Goal: Find specific page/section: Find specific page/section

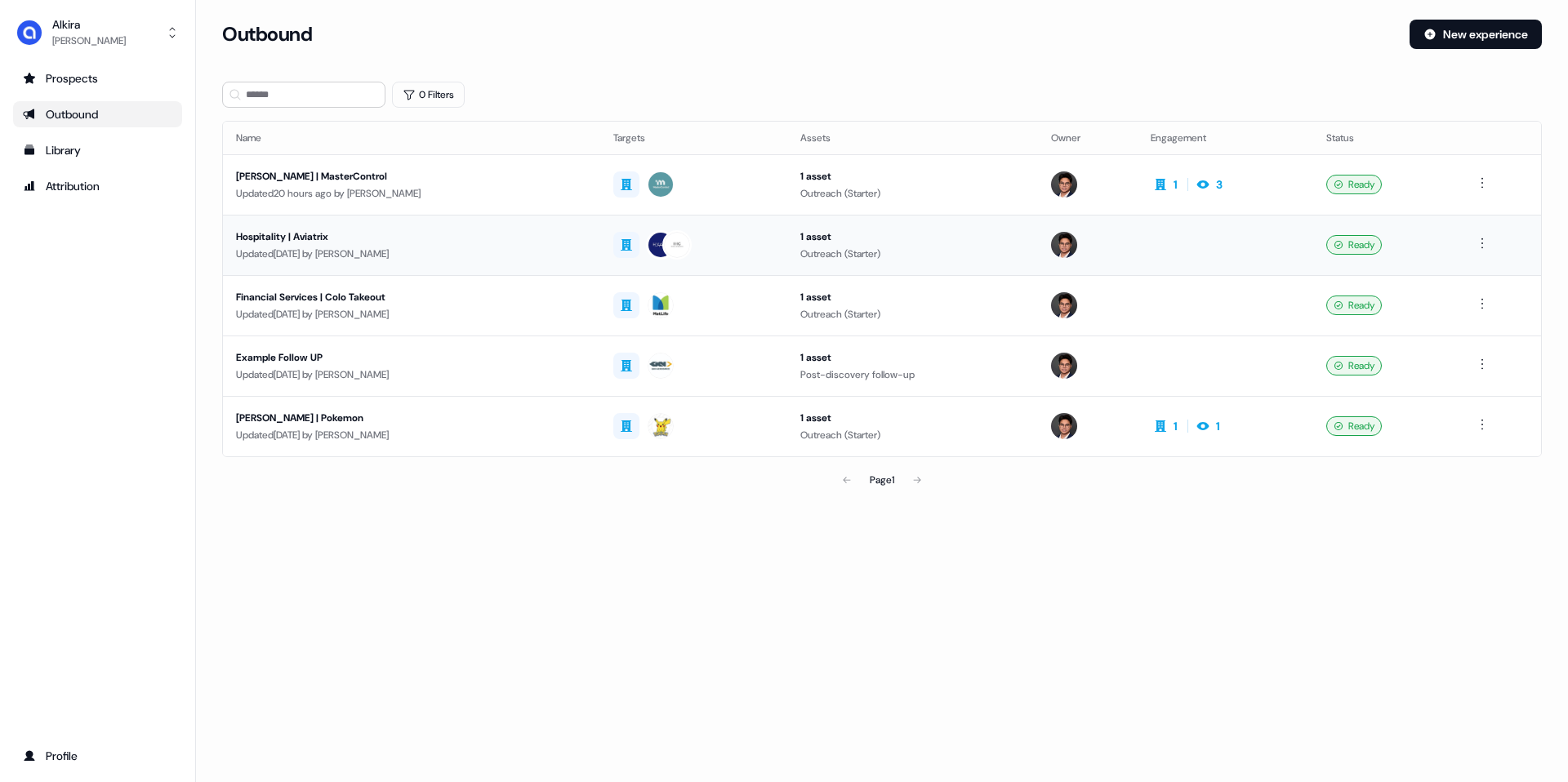
click at [665, 249] on img at bounding box center [677, 244] width 26 height 26
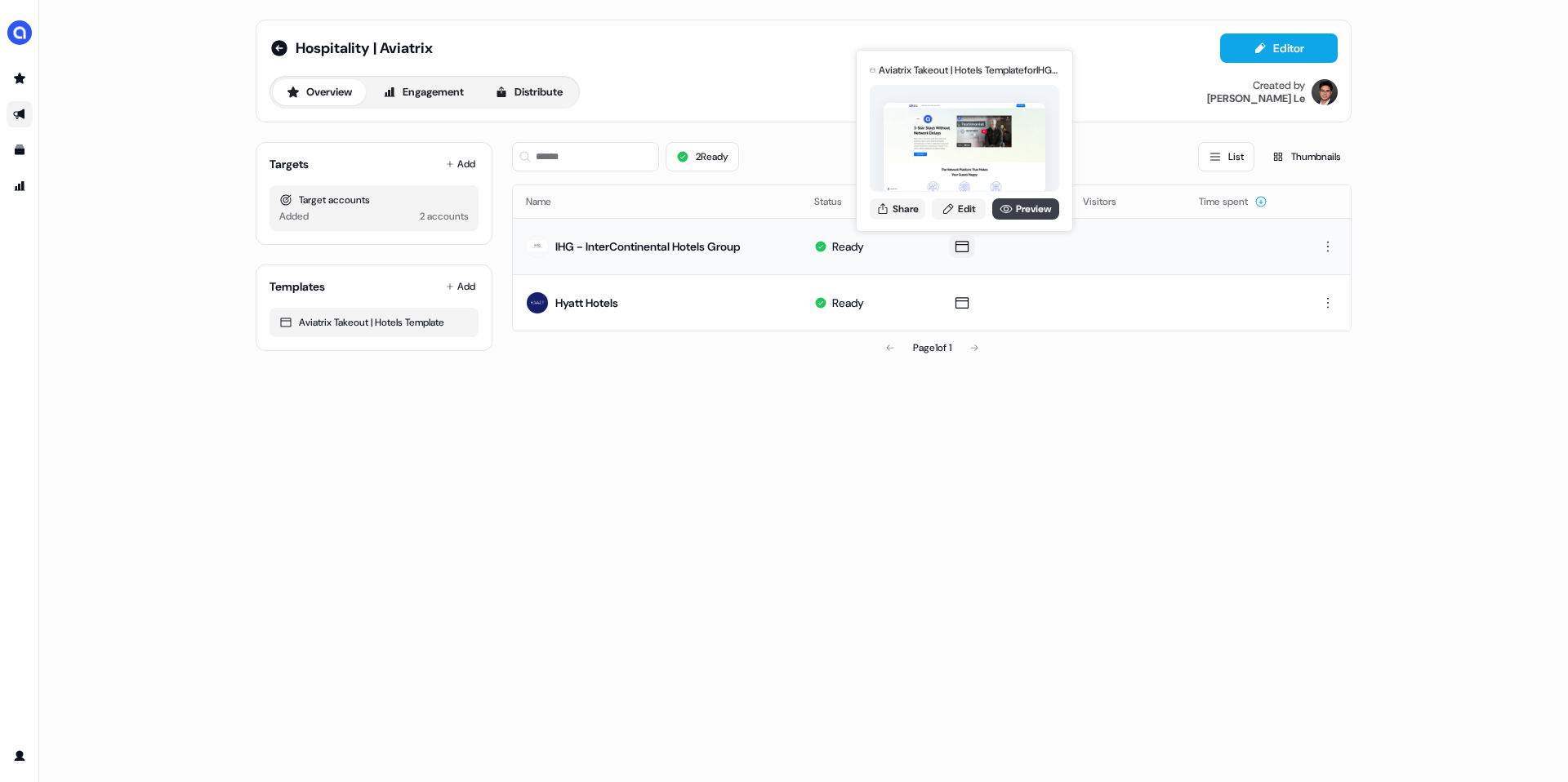
click at [1014, 205] on link "Preview" at bounding box center [1026, 209] width 67 height 21
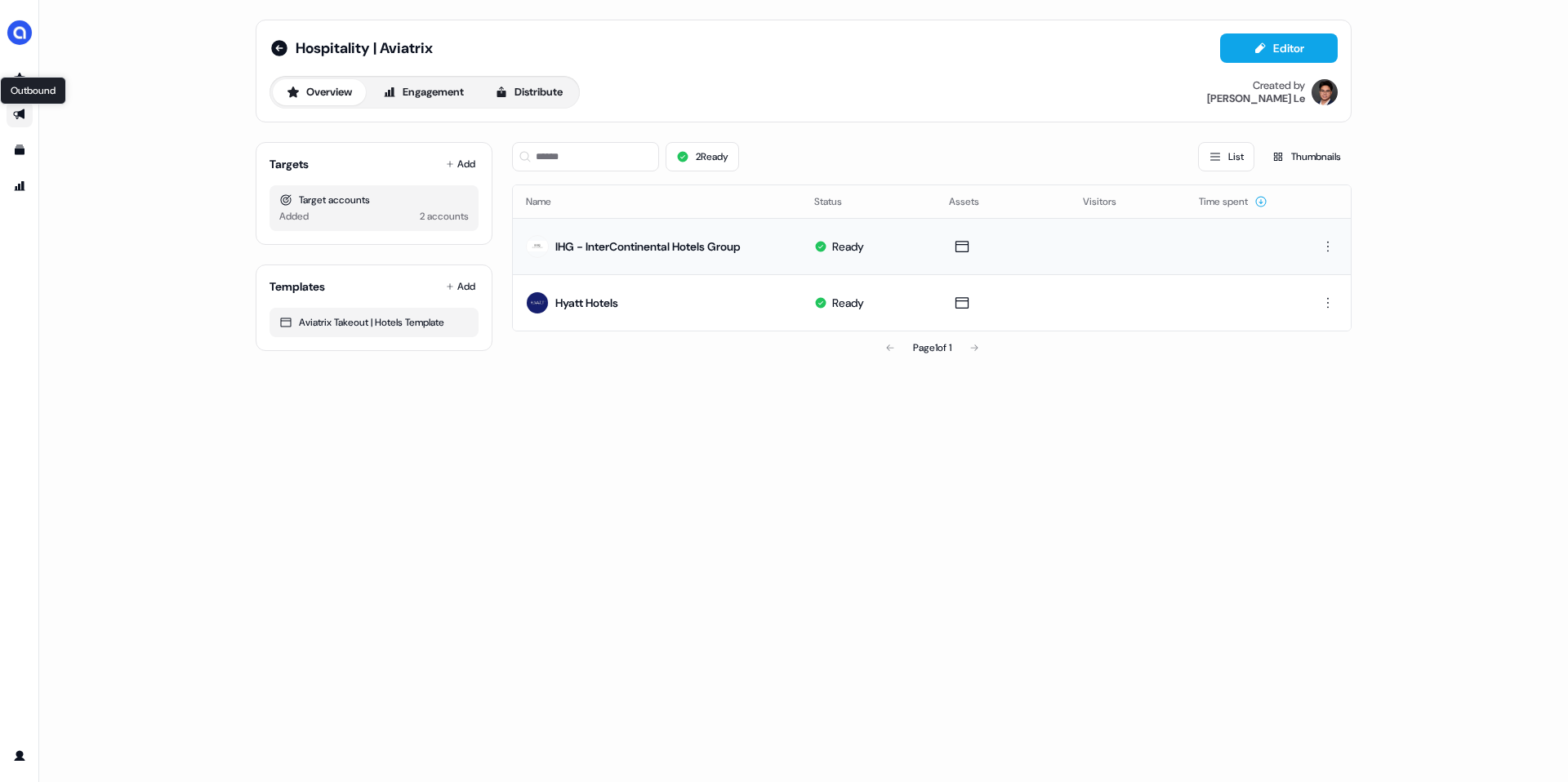
click at [20, 109] on icon "Go to outbound experience" at bounding box center [19, 114] width 13 height 13
click at [20, 142] on link "Go to templates" at bounding box center [19, 150] width 26 height 26
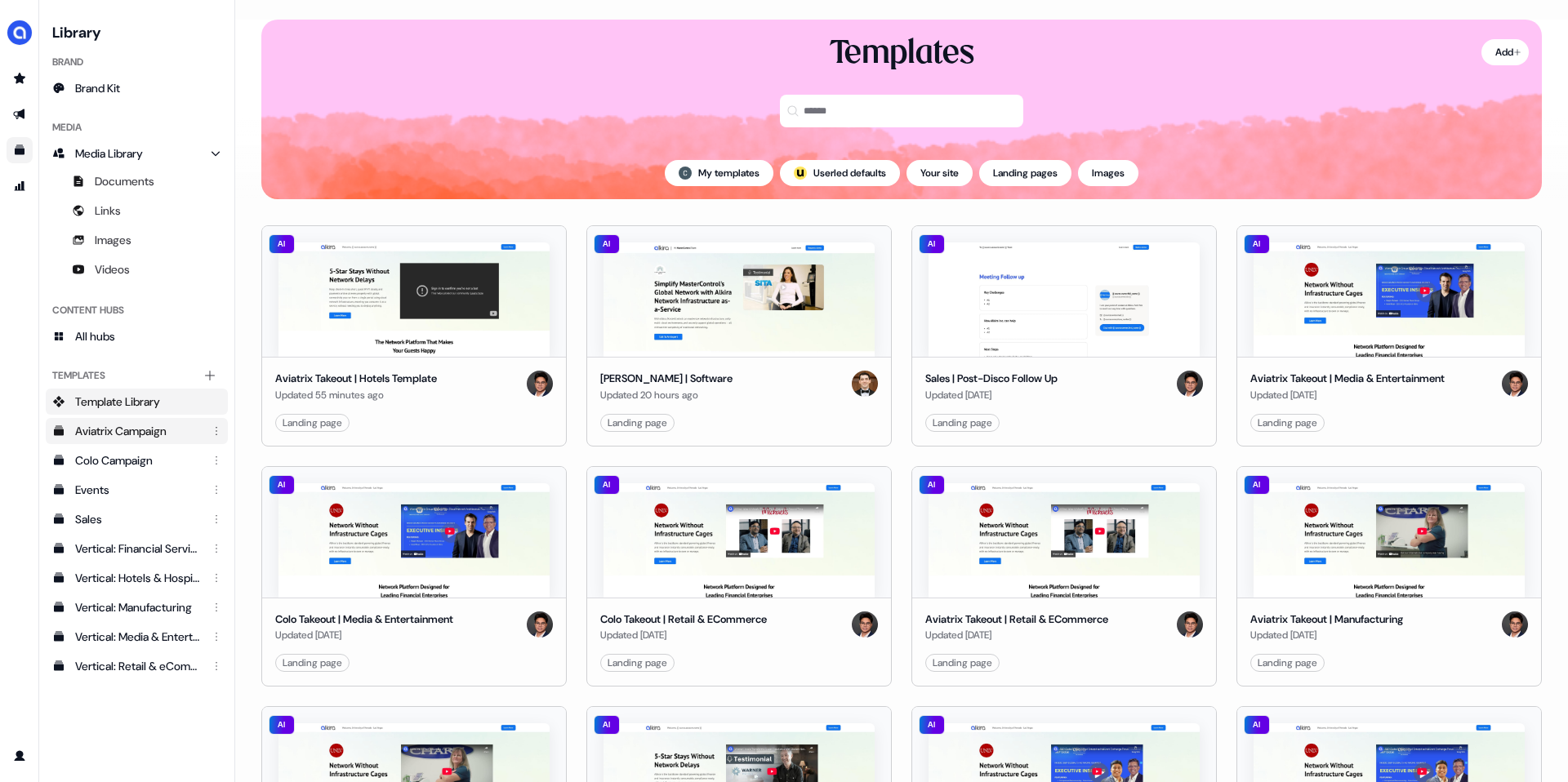
click at [123, 439] on link "Aviatrix Campaign" at bounding box center [137, 431] width 182 height 26
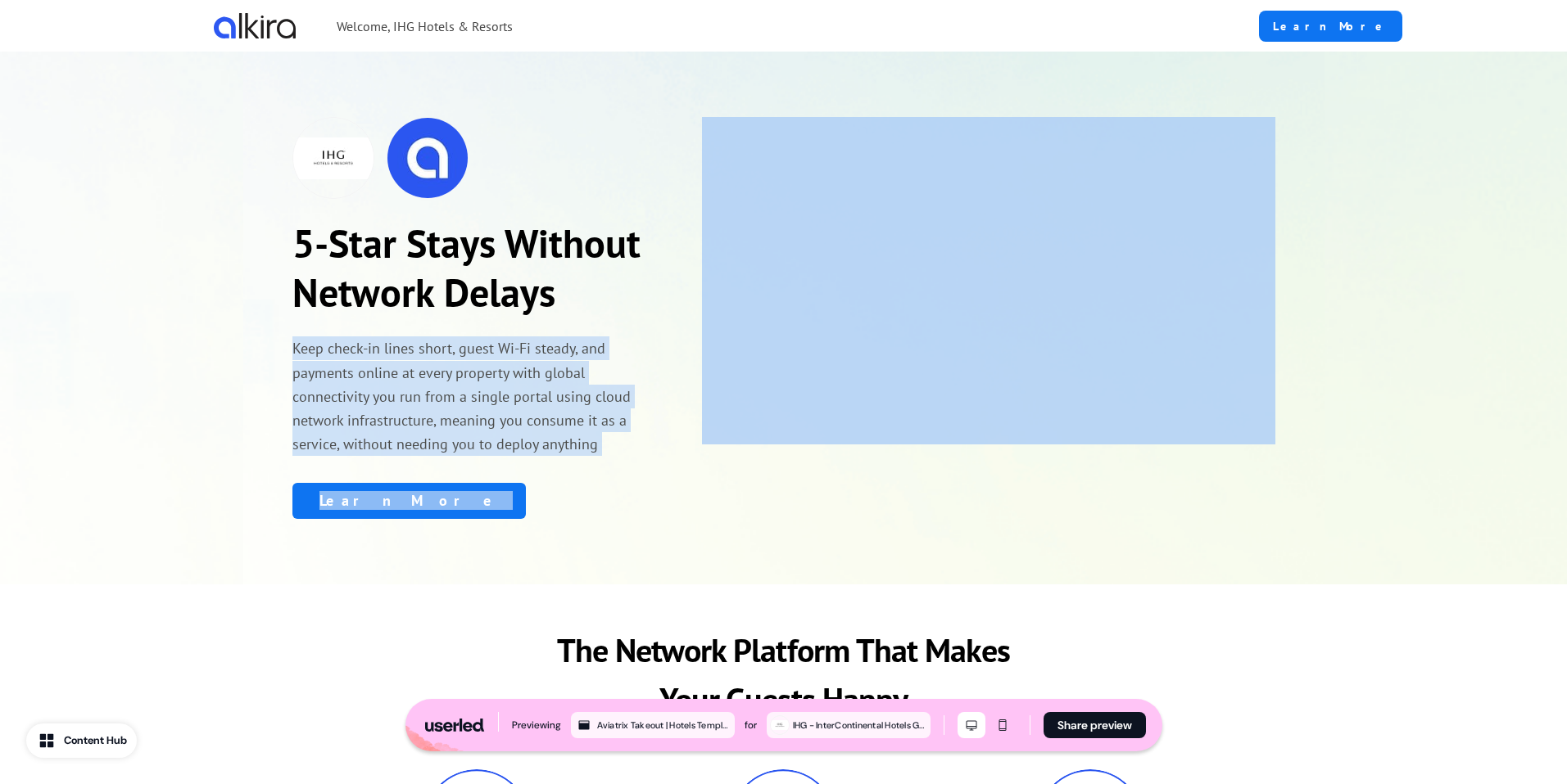
drag, startPoint x: 289, startPoint y: 348, endPoint x: 693, endPoint y: 415, distance: 409.5
click at [4, 299] on div "5-Star Stays Without Network Delays Keep check-in lines short, guest Wi-Fi stea…" at bounding box center [784, 318] width 1567 height 532
copy div "Keep check-in lines short, guest Wi-Fi steady, and payments online at every pro…"
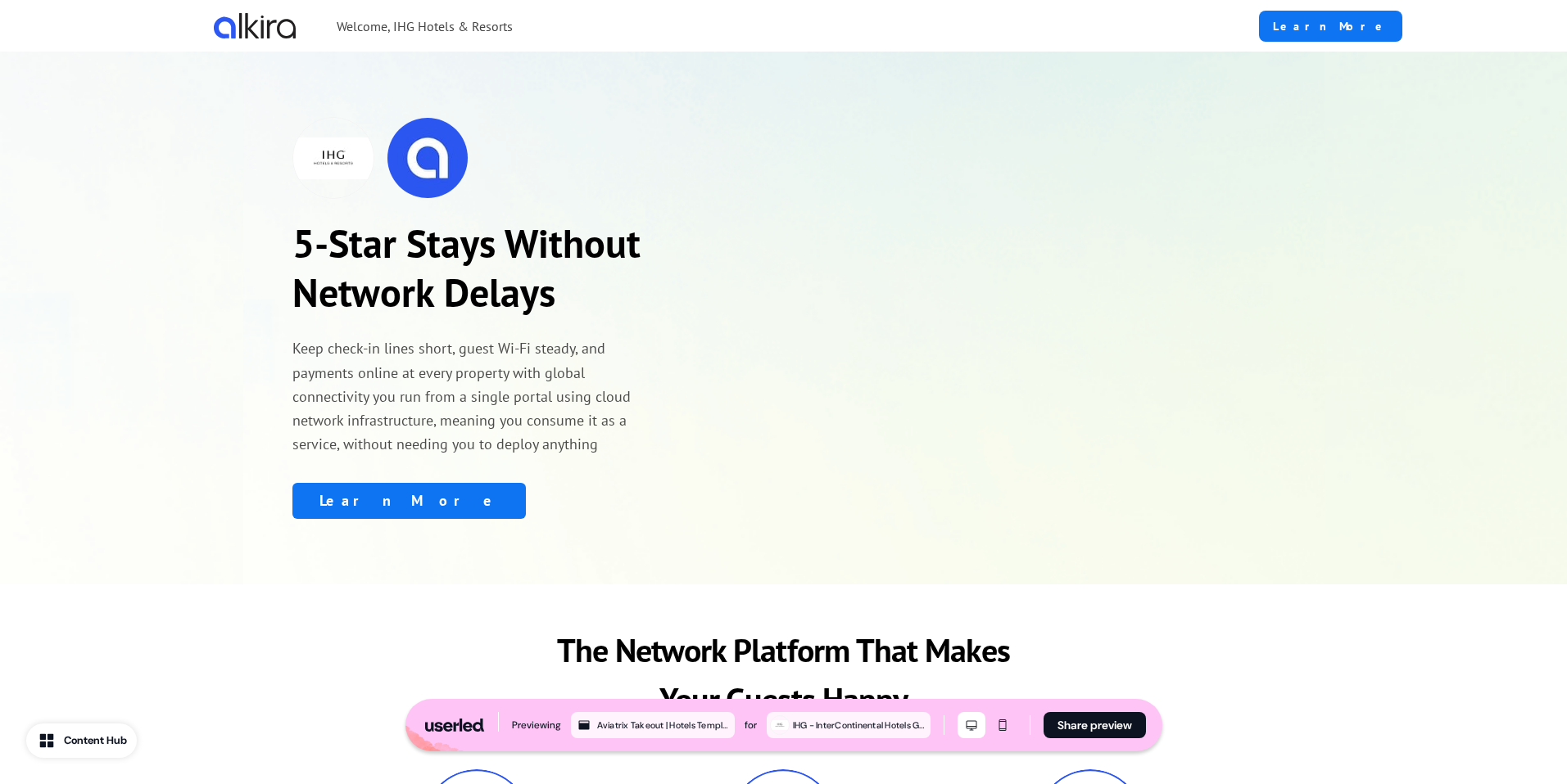
click at [198, 390] on div "5-Star Stays Without Network Delays Keep check-in lines short, guest Wi-Fi stea…" at bounding box center [784, 318] width 1567 height 532
